Goal: Communication & Community: Answer question/provide support

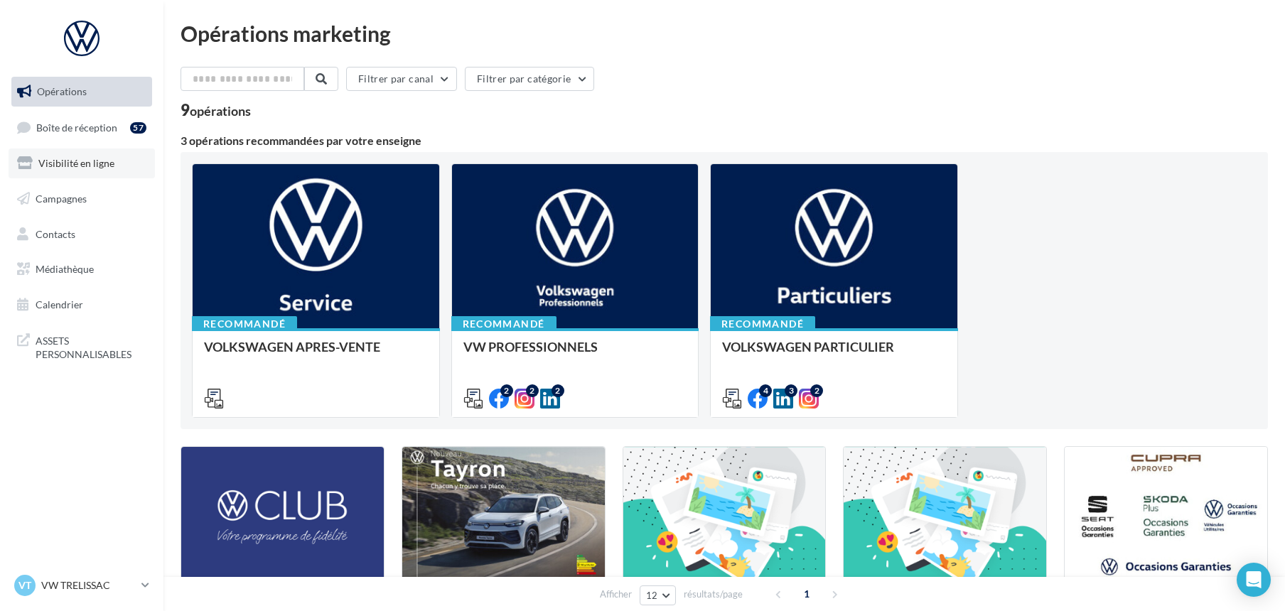
click at [85, 163] on span "Visibilité en ligne" at bounding box center [76, 163] width 76 height 12
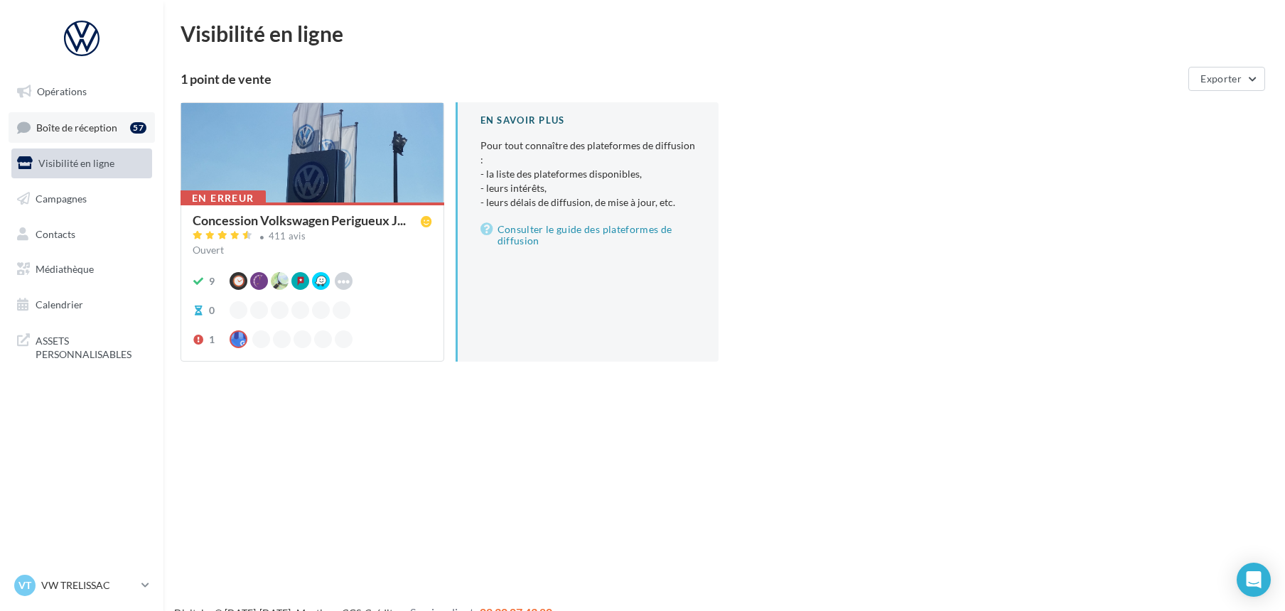
click at [82, 129] on span "Boîte de réception" at bounding box center [76, 127] width 81 height 12
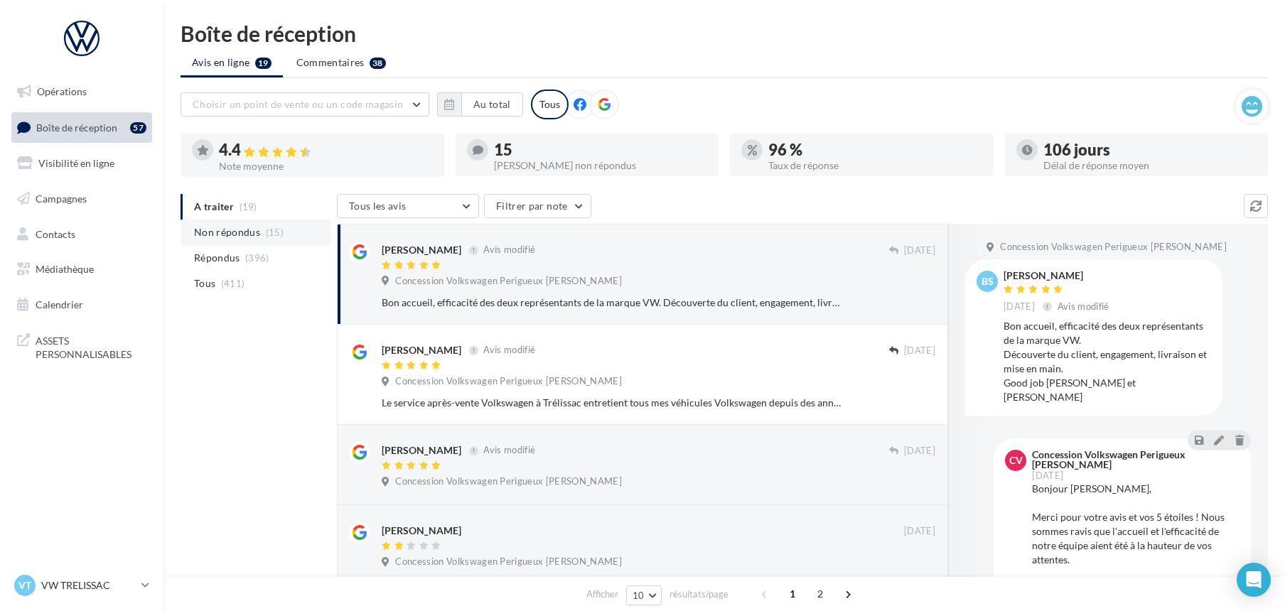
click at [230, 232] on span "Non répondus" at bounding box center [227, 232] width 66 height 14
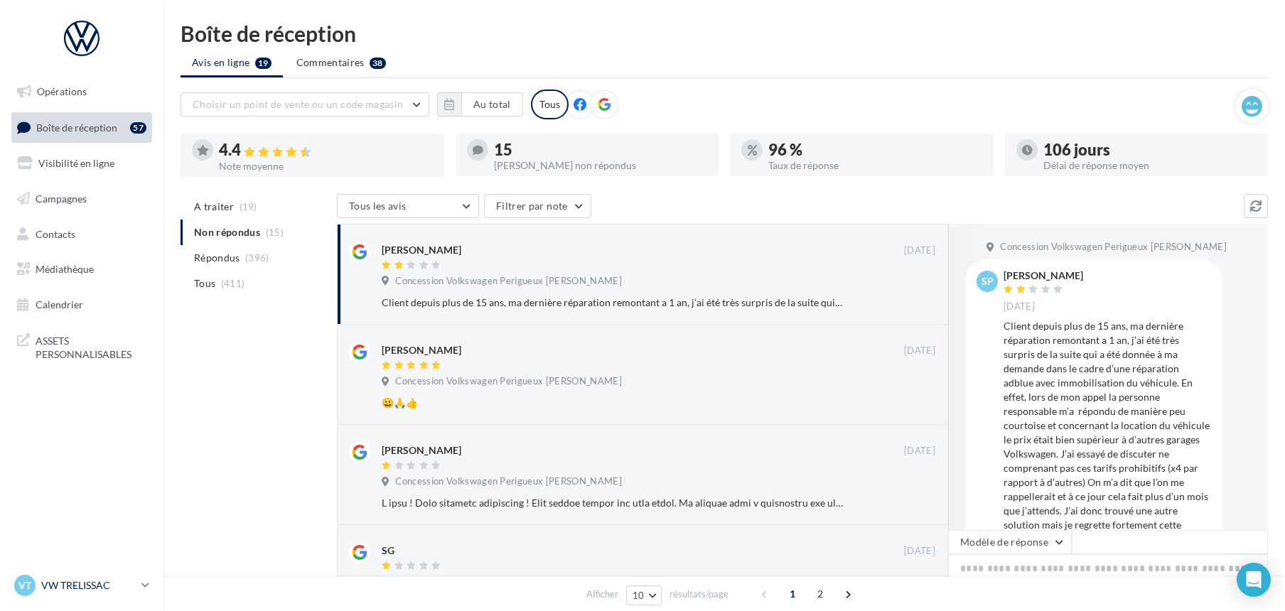
click at [63, 578] on p "VW TRELISSAC" at bounding box center [88, 585] width 95 height 14
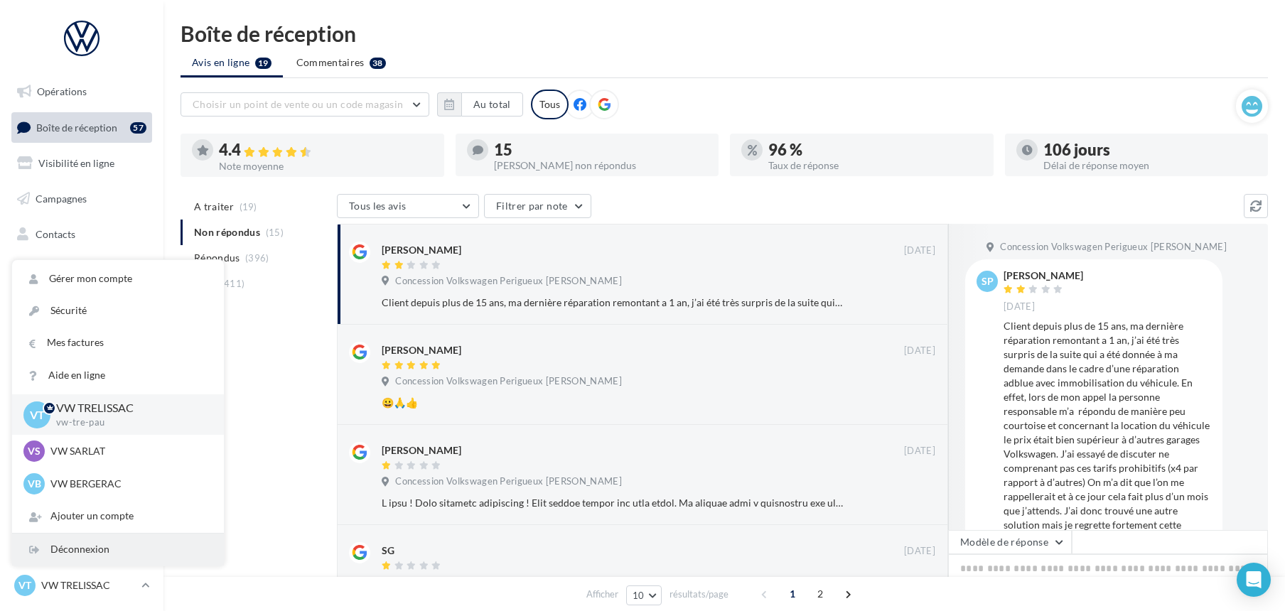
click at [80, 556] on div "Déconnexion" at bounding box center [118, 550] width 212 height 32
